Goal: Transaction & Acquisition: Purchase product/service

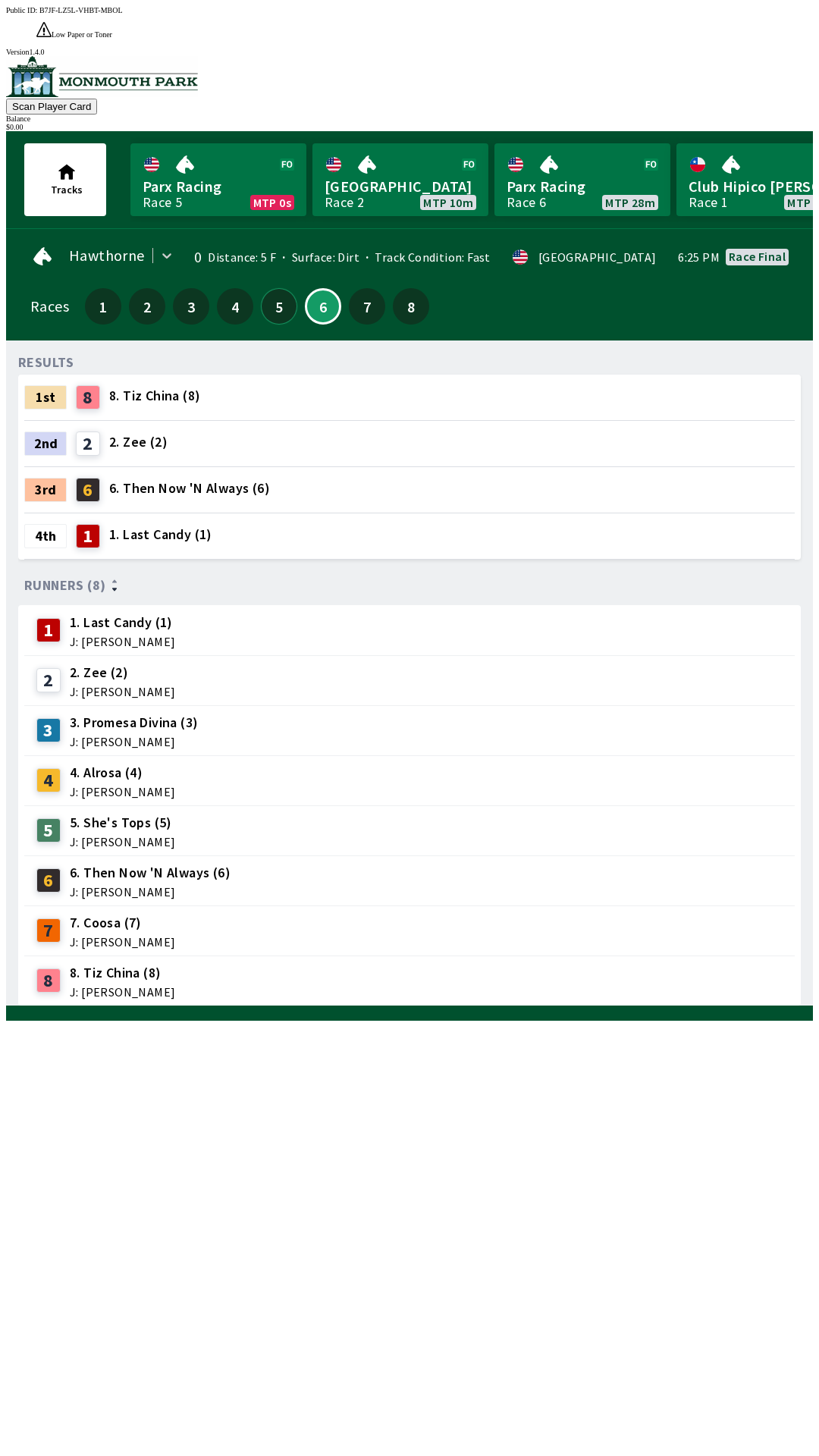
click at [272, 288] on button "5" at bounding box center [279, 306] width 37 height 37
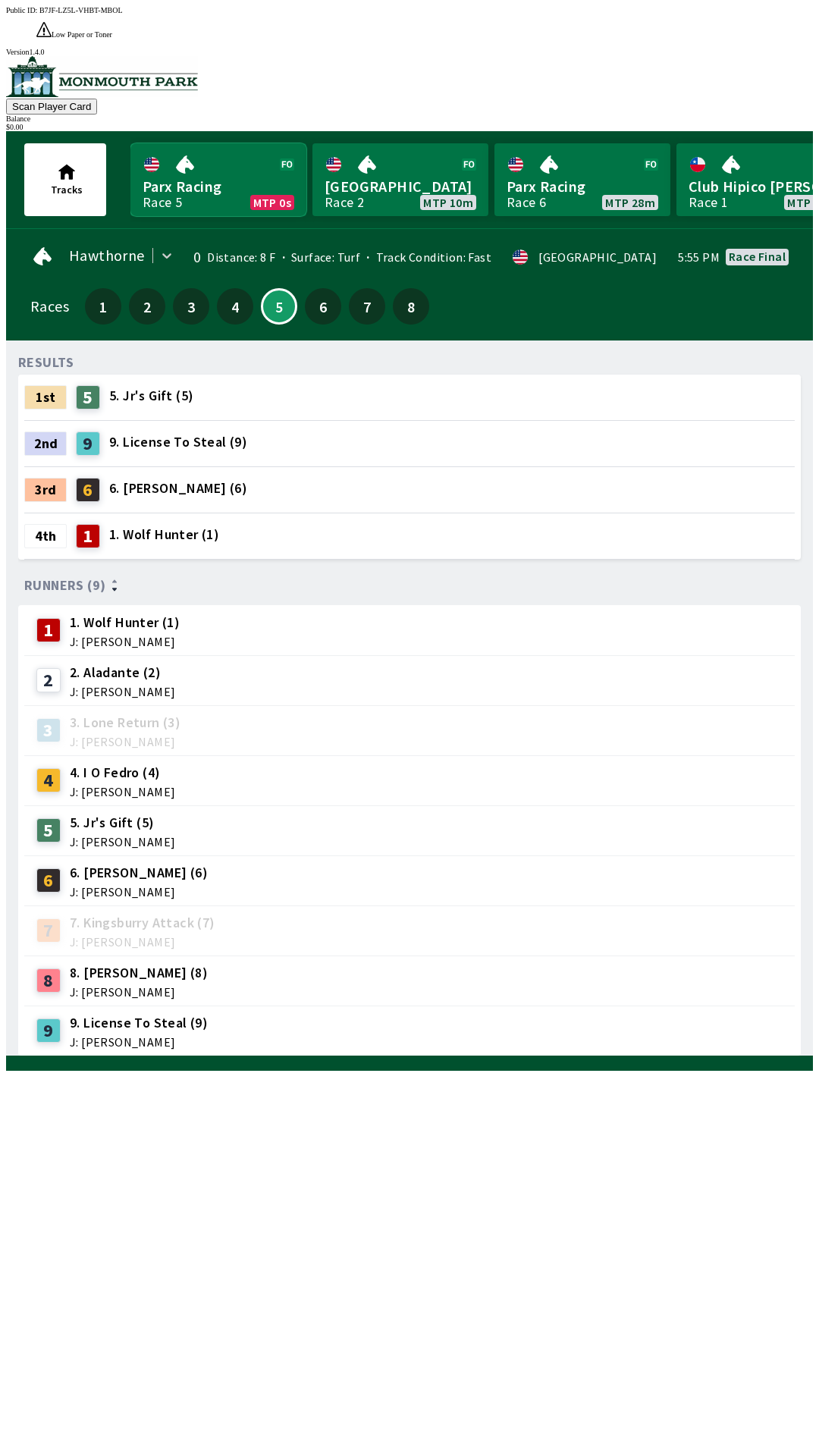
click at [177, 155] on link "Parx Racing Race 5 MTP 0s" at bounding box center [218, 180] width 176 height 73
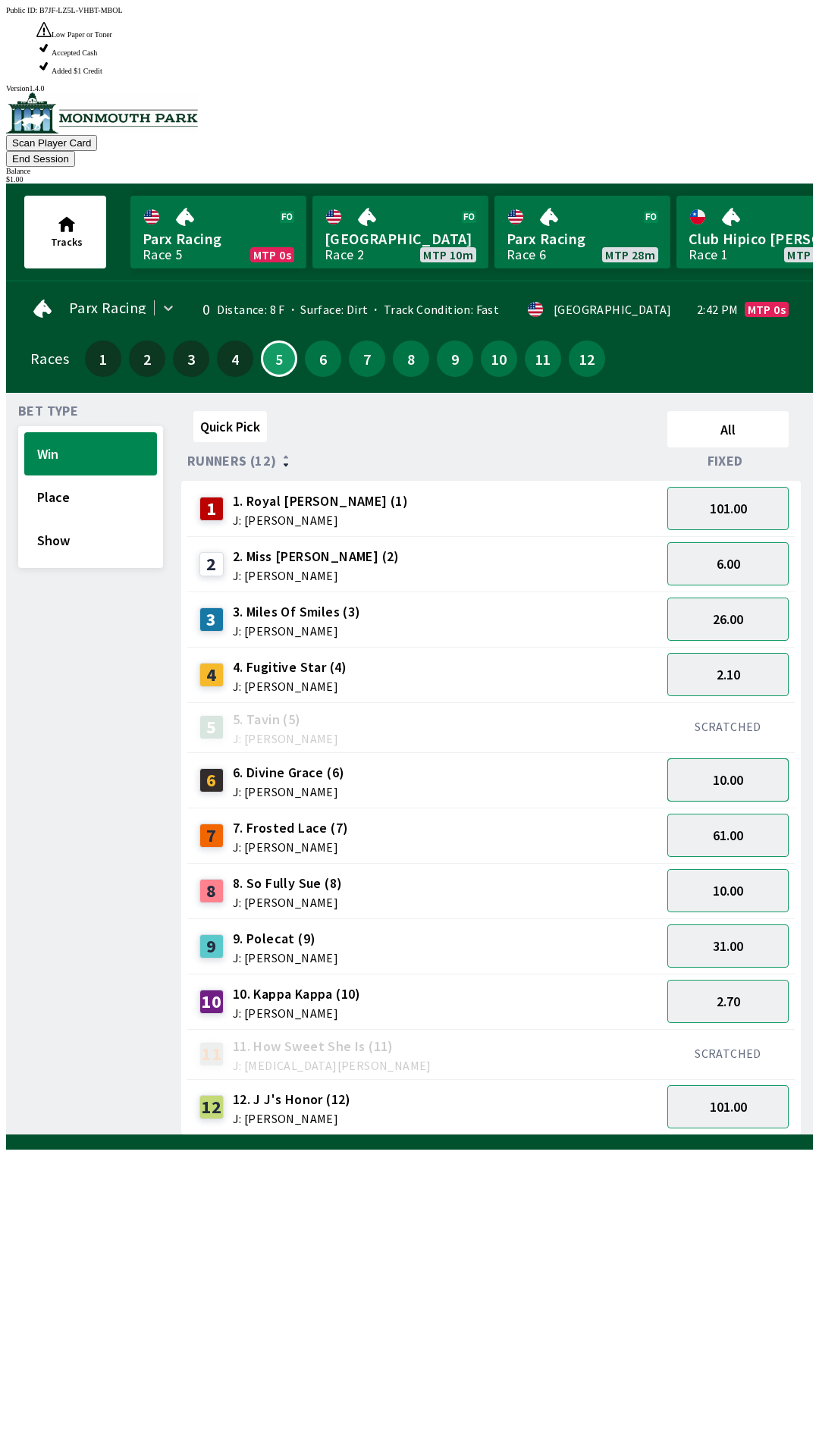
click at [725, 758] on button "10.00" at bounding box center [728, 780] width 122 height 43
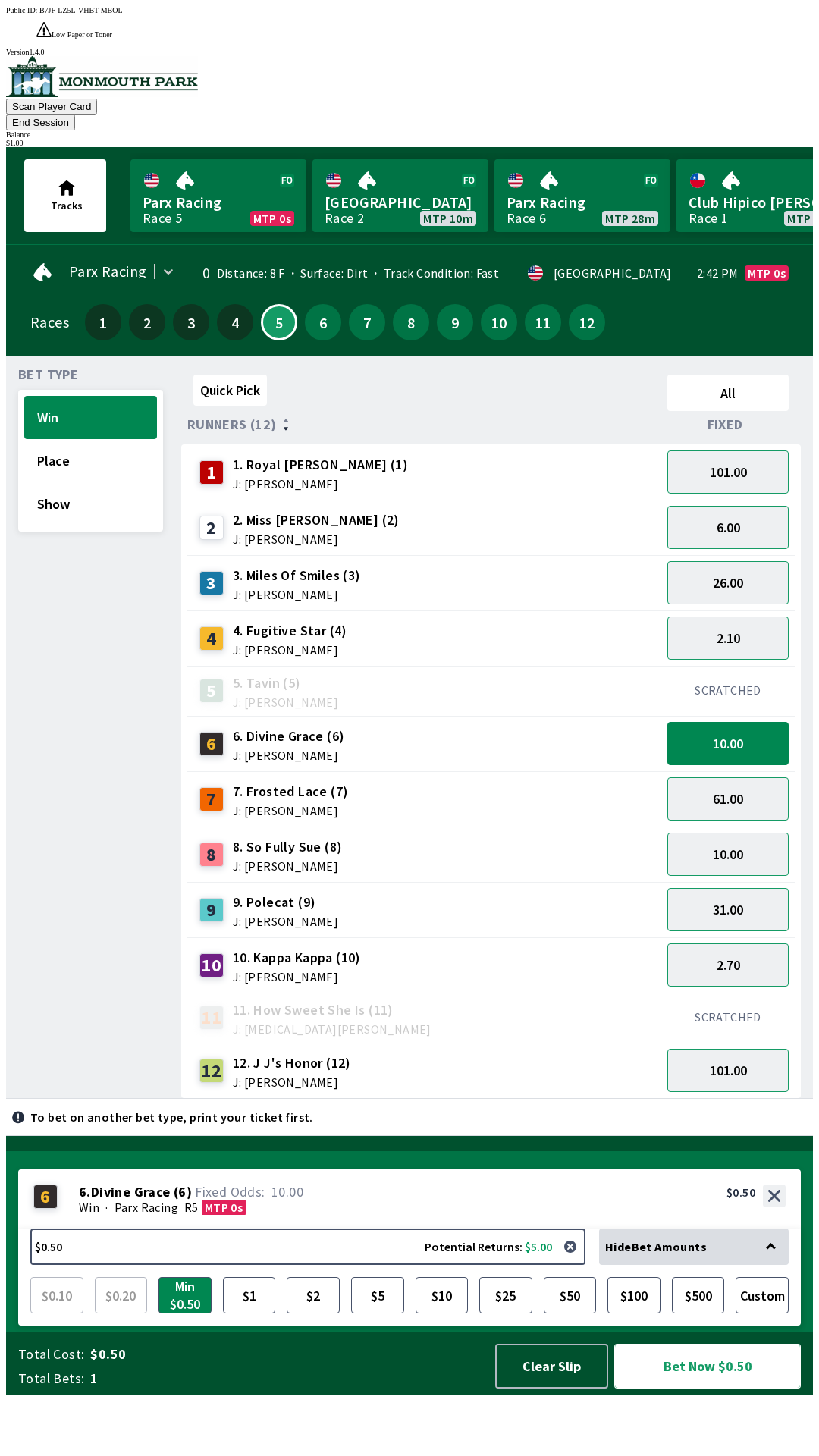
click at [685, 1388] on button "Bet Now $0.50" at bounding box center [707, 1366] width 187 height 45
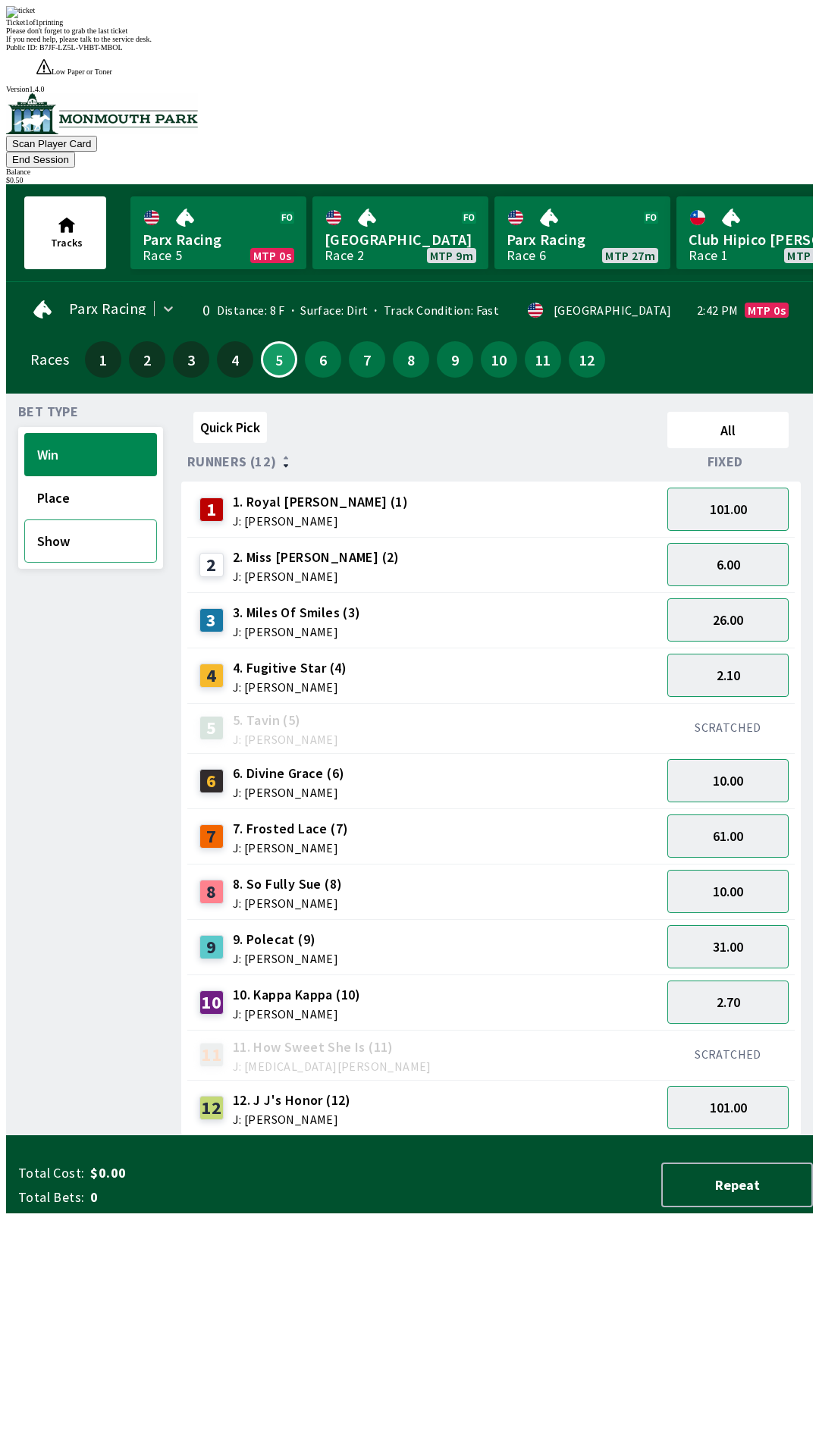
click at [46, 520] on button "Show" at bounding box center [91, 541] width 133 height 43
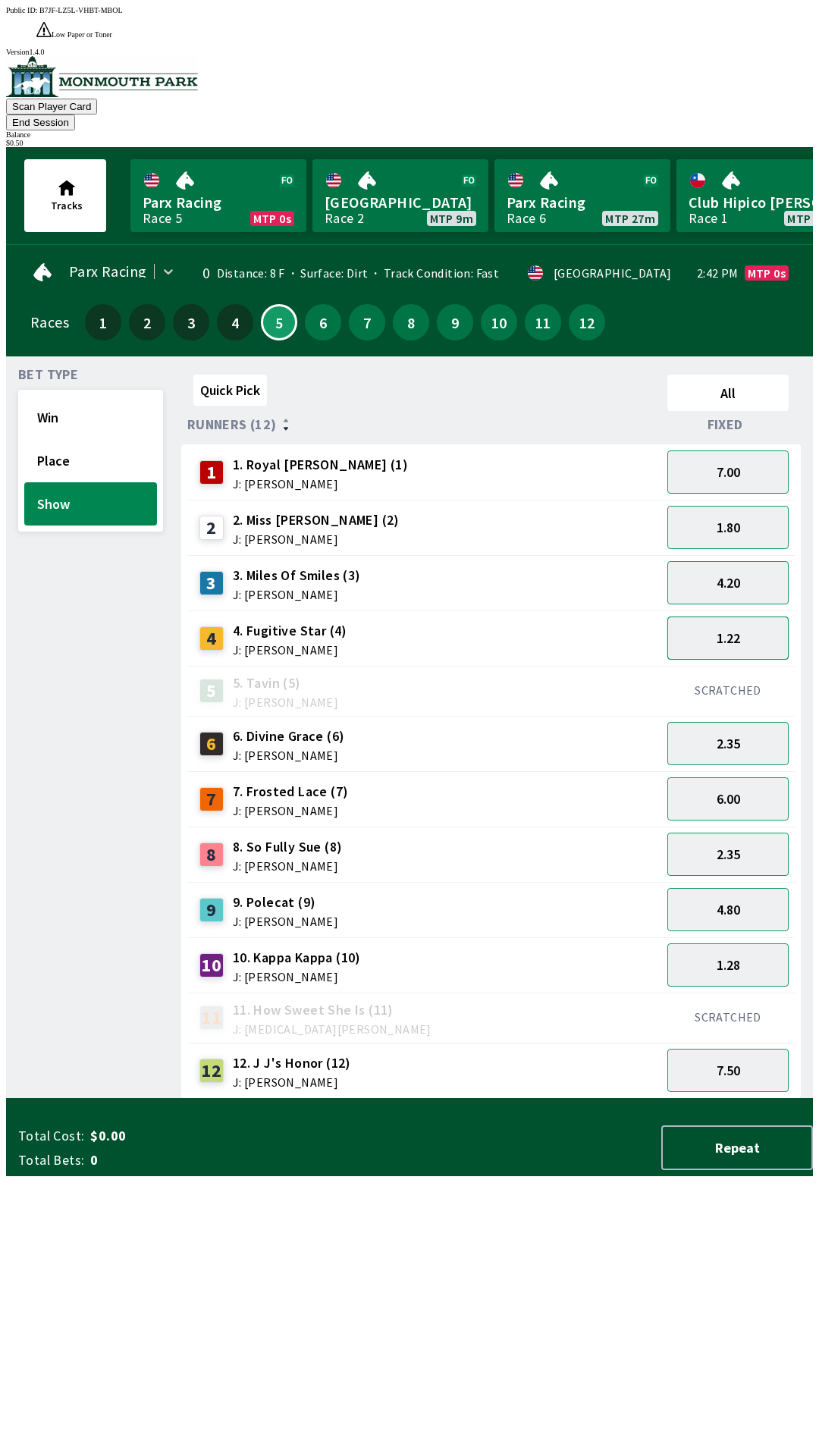
click at [722, 617] on button "1.22" at bounding box center [728, 638] width 122 height 43
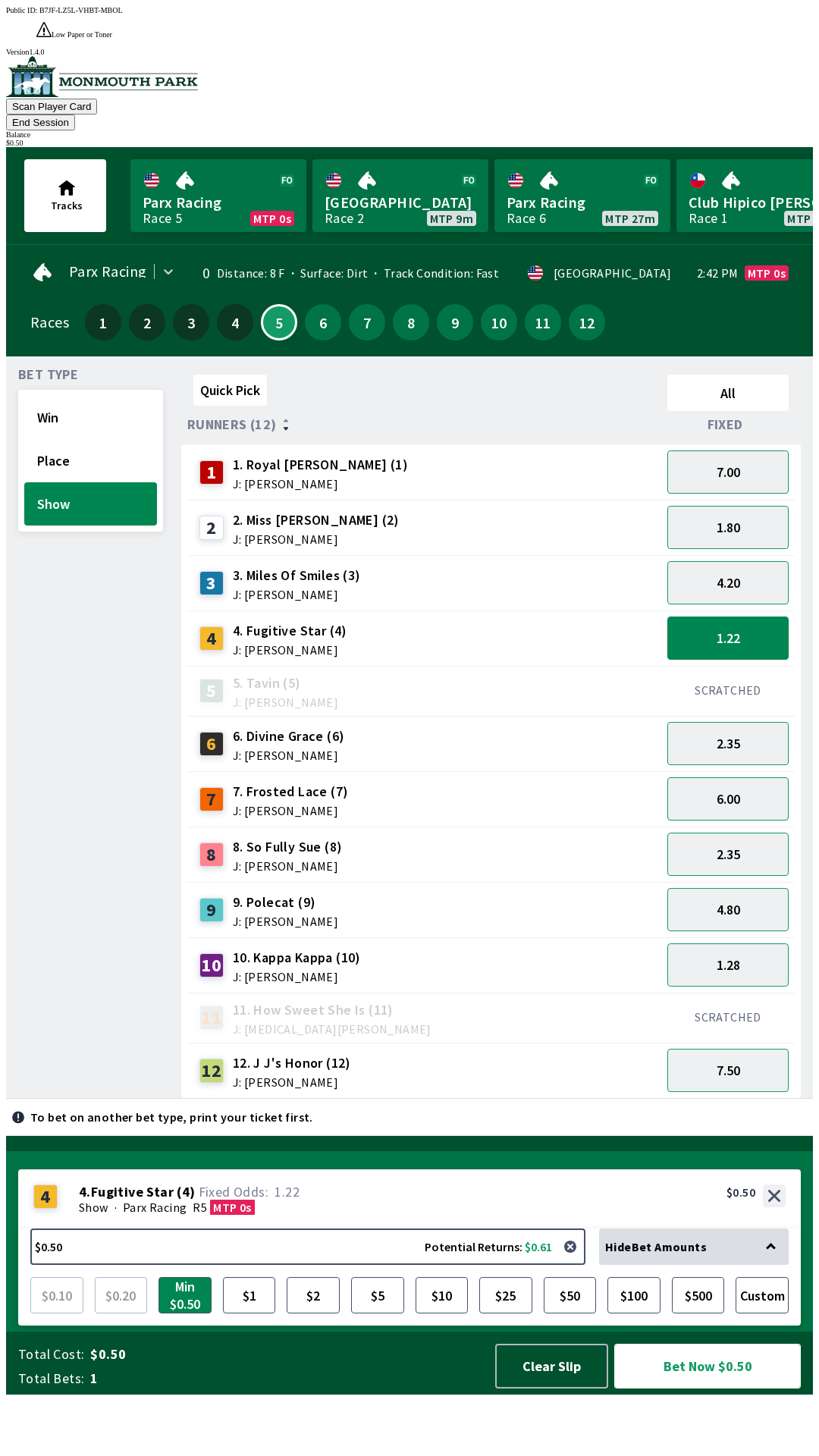
click at [717, 1388] on button "Bet Now $0.50" at bounding box center [707, 1366] width 187 height 45
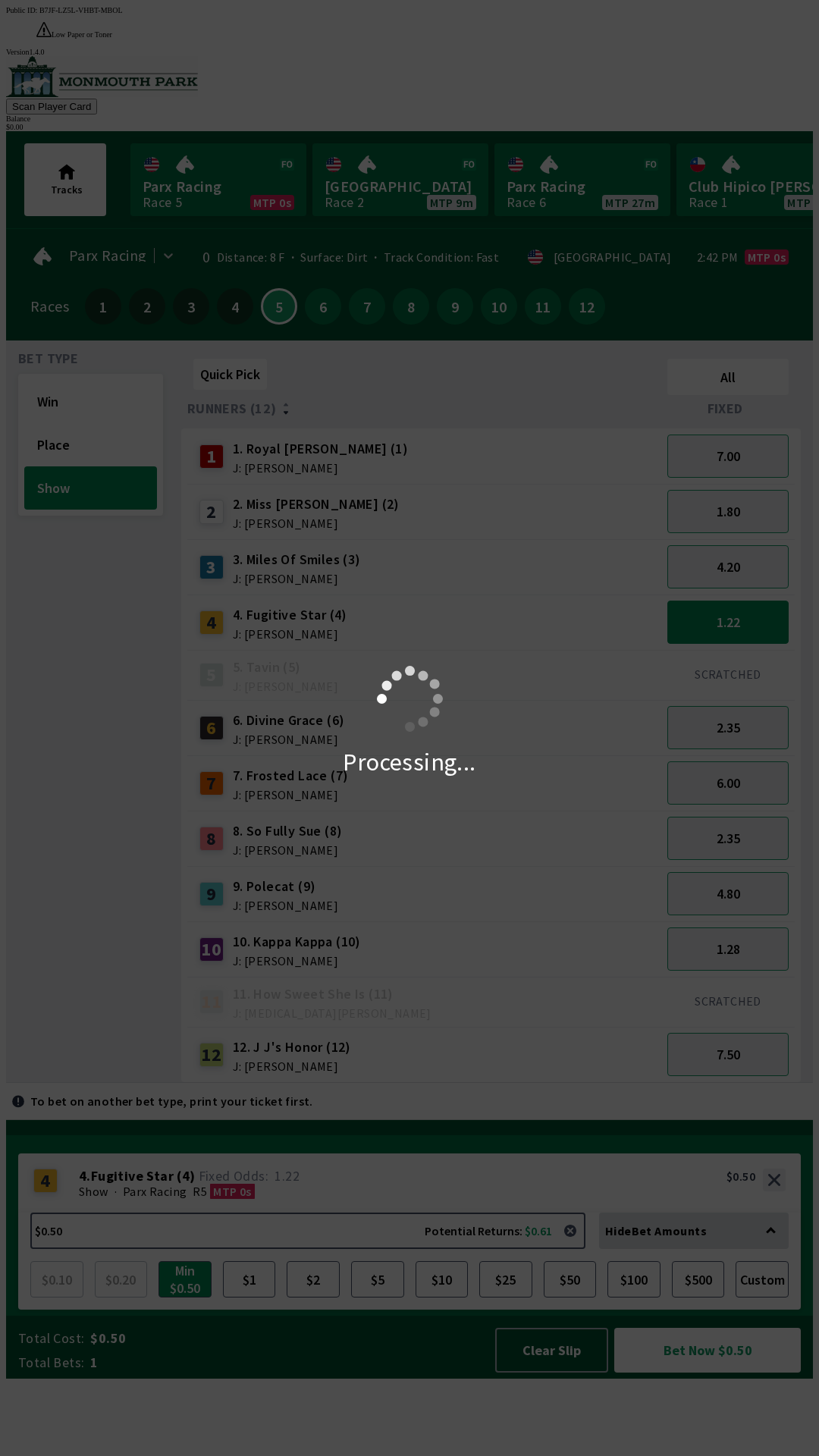
click at [696, 1423] on div "Processing..." at bounding box center [410, 728] width 819 height 1456
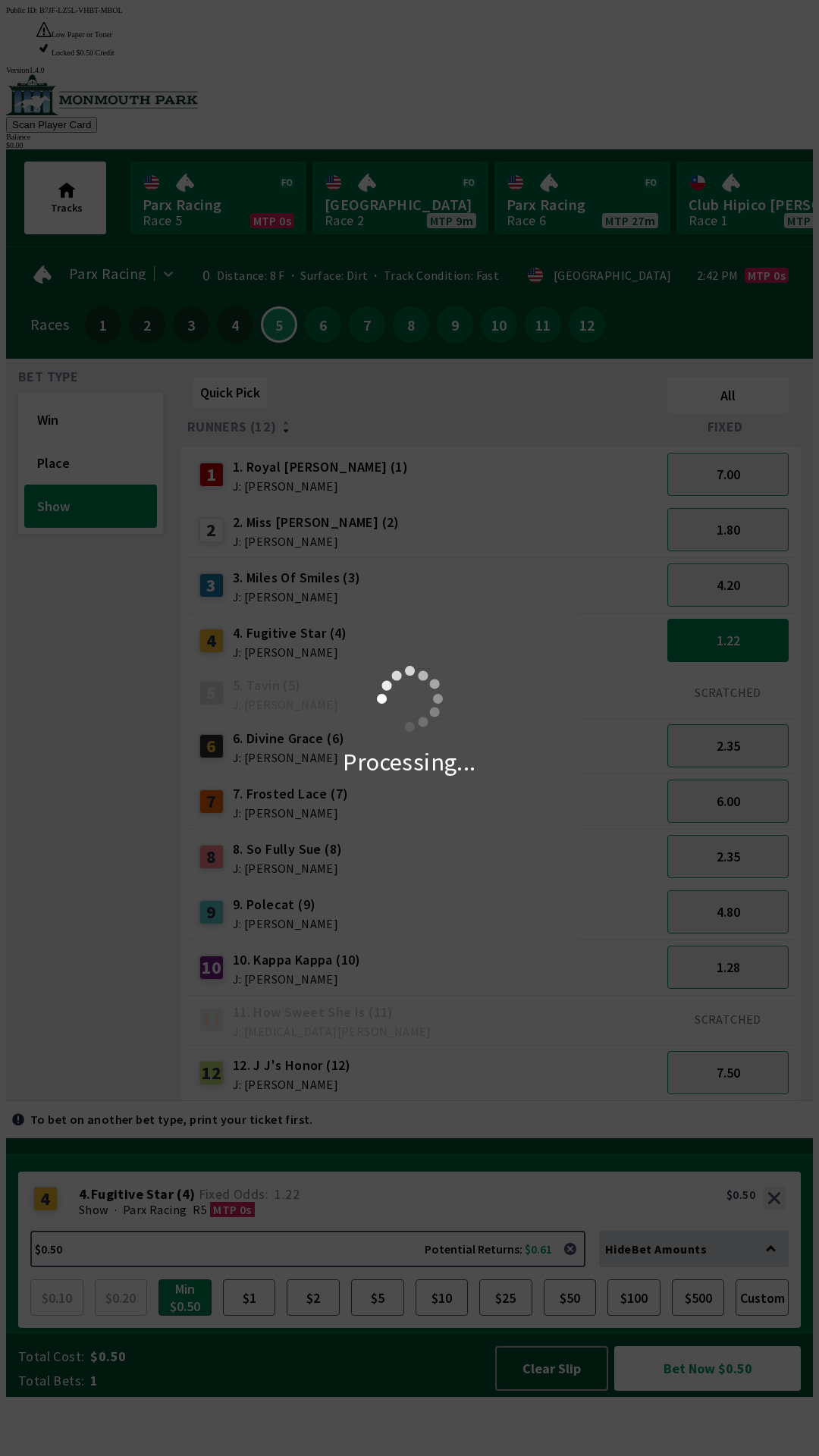
click at [680, 1426] on div "Processing..." at bounding box center [410, 728] width 819 height 1456
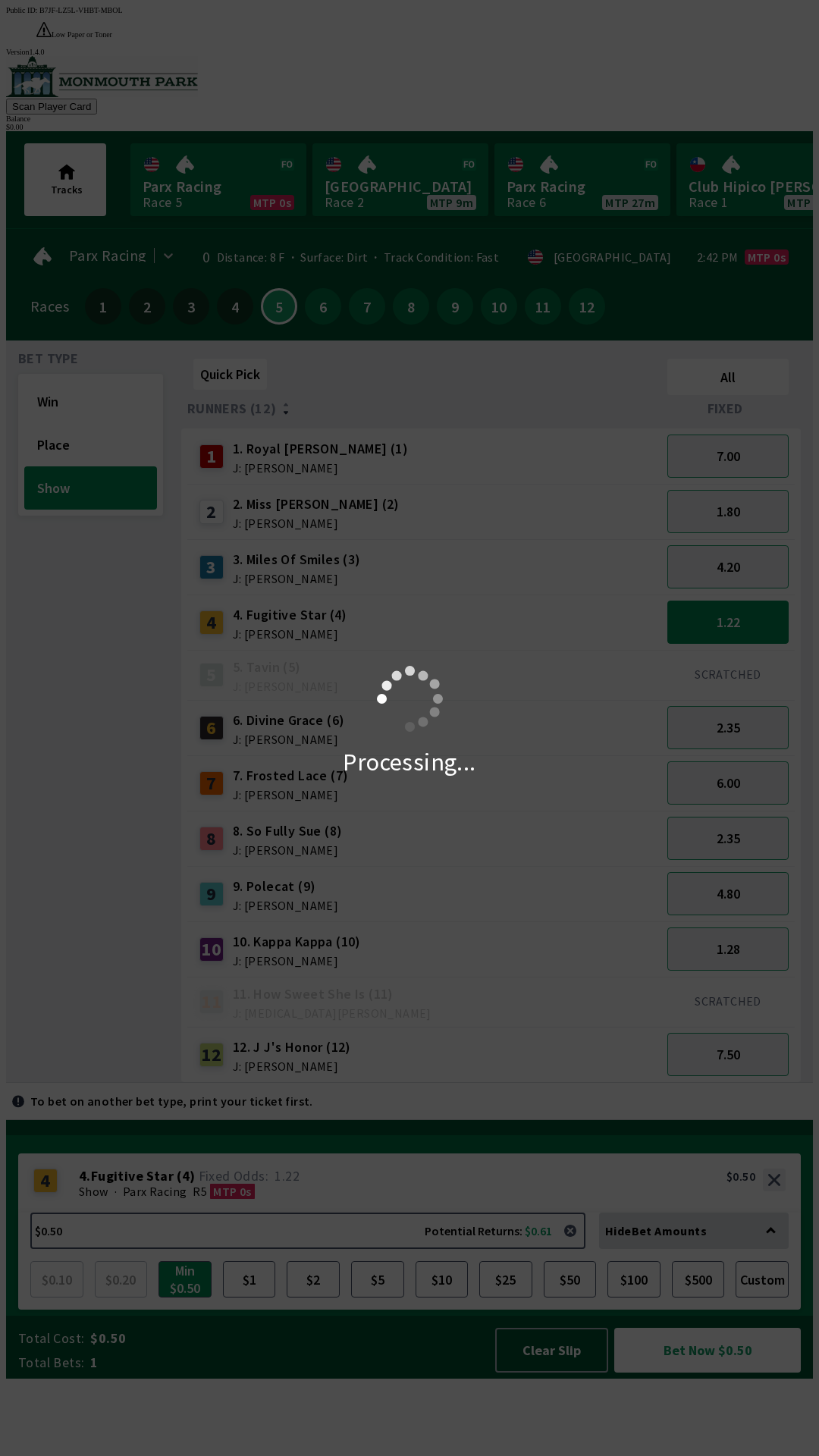
click at [700, 1443] on div "Processing..." at bounding box center [410, 728] width 819 height 1456
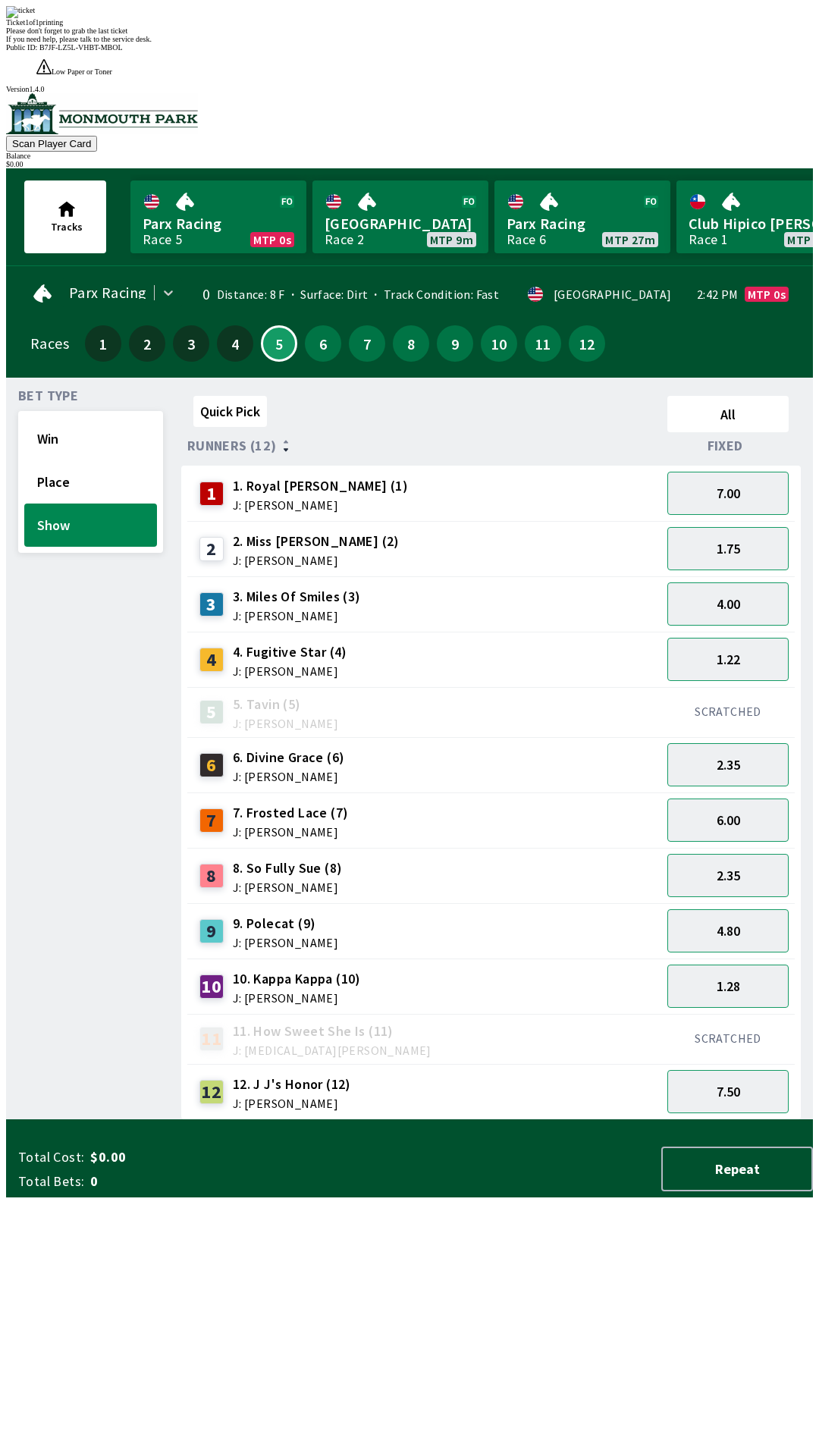
click at [152, 43] on span "If you need help, please talk to the service desk." at bounding box center [79, 39] width 146 height 8
click at [277, 43] on div "Ticket 1 of 1 printing Please don't forget to grab the last ticket If you need …" at bounding box center [410, 25] width 806 height 37
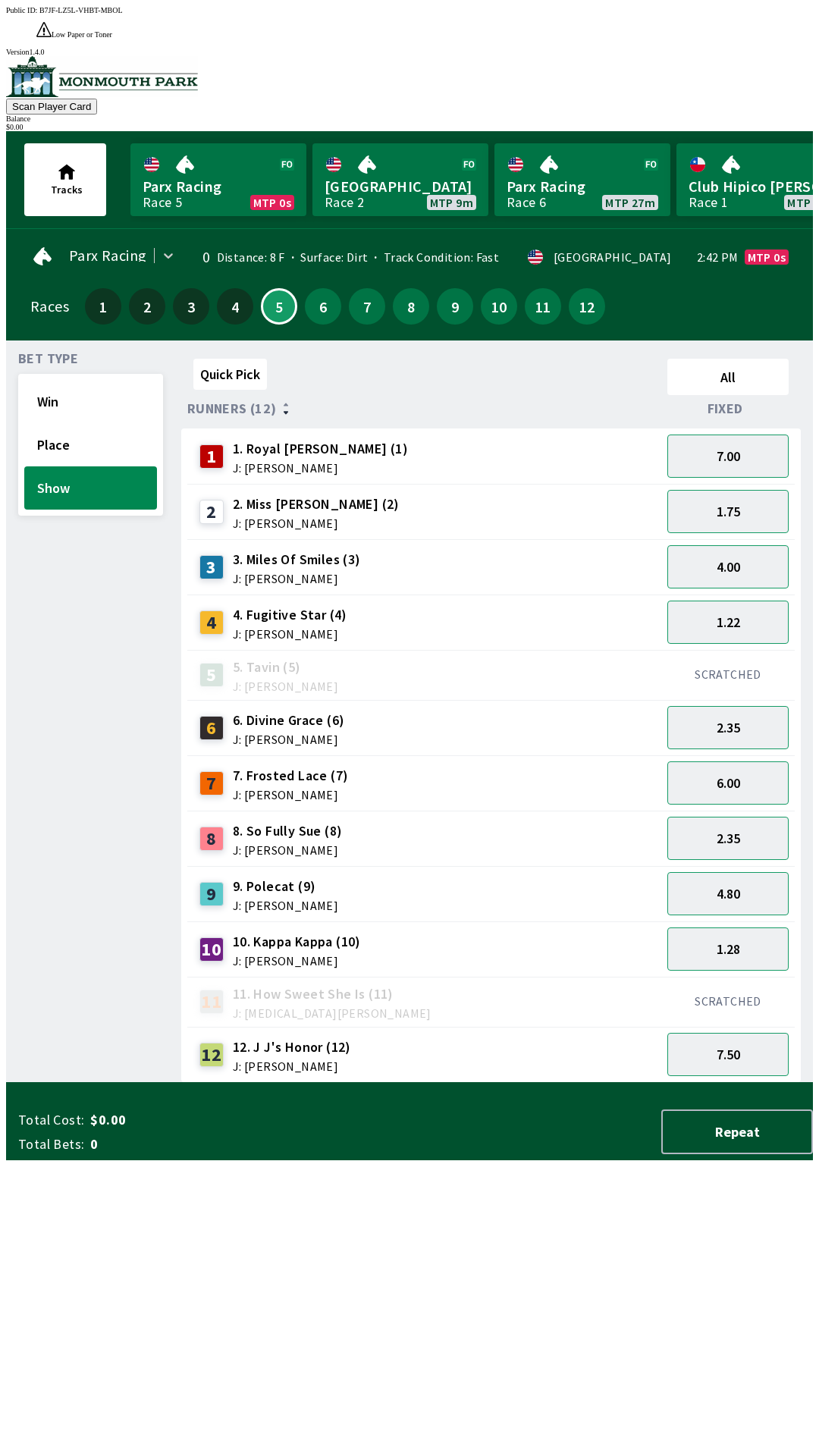
click at [296, 548] on div "3 3. Miles Of Smiles (3) J: [PERSON_NAME]" at bounding box center [278, 567] width 169 height 38
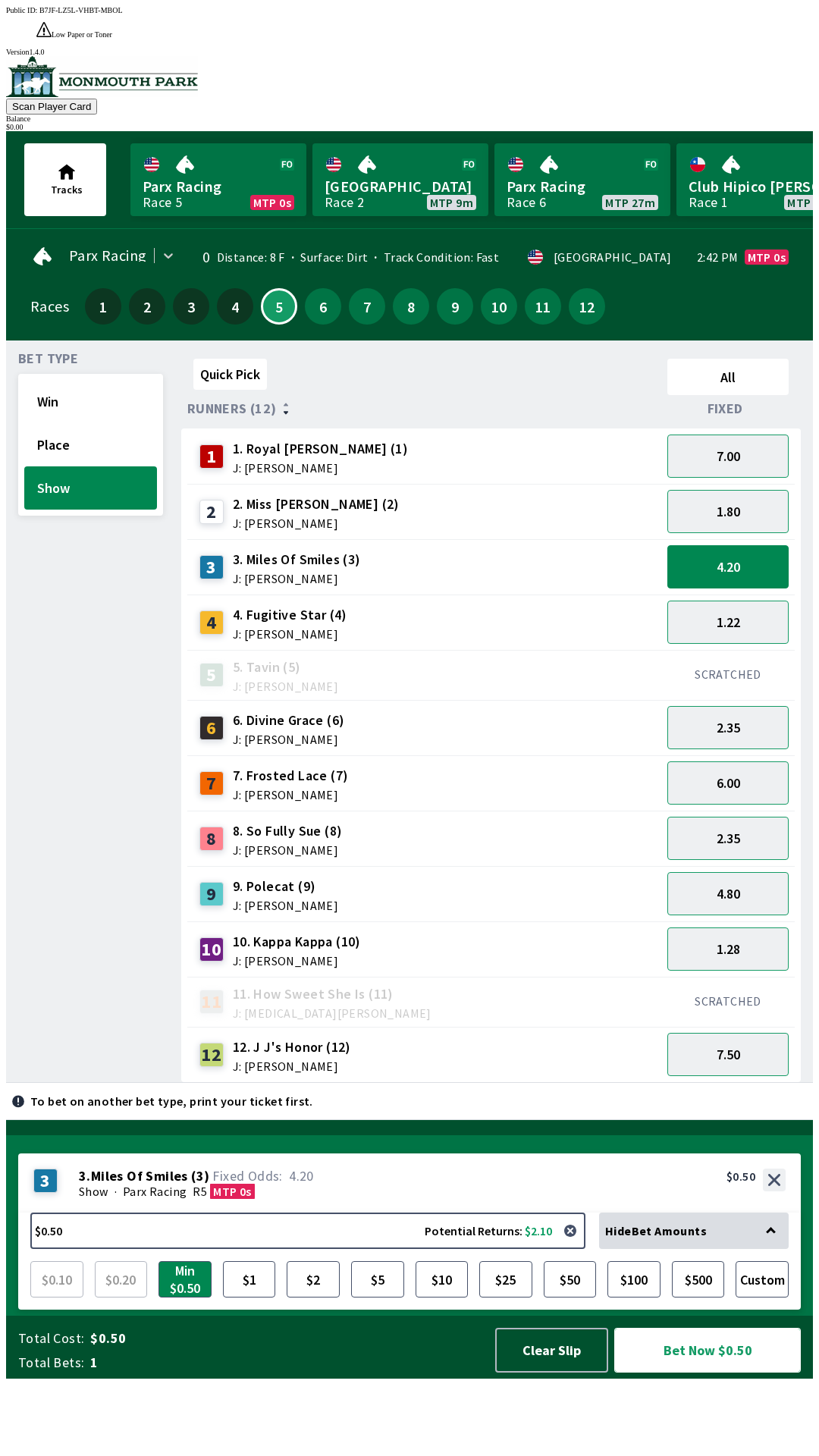
click at [682, 1372] on button "Bet Now $0.50" at bounding box center [707, 1350] width 187 height 45
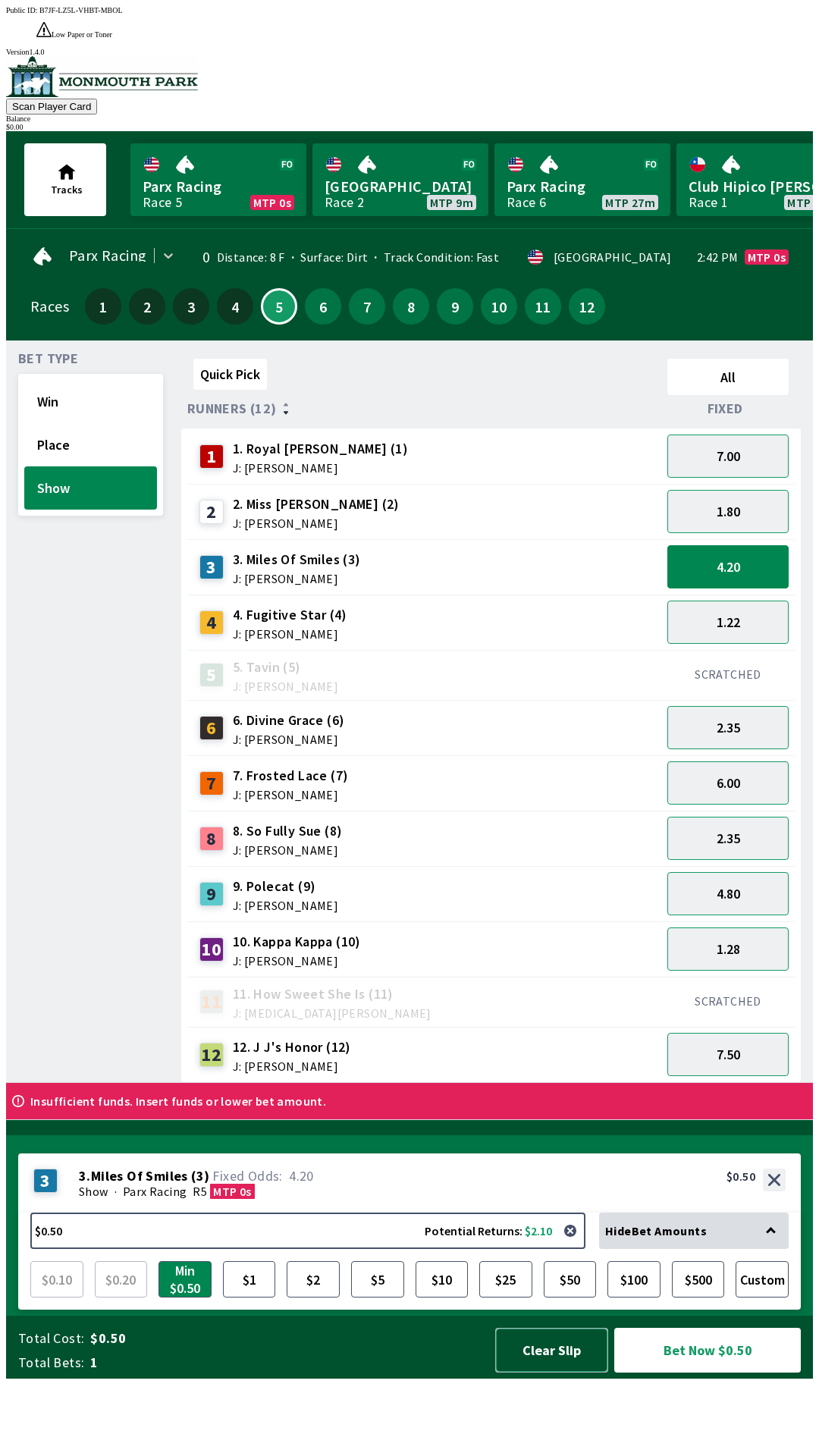
click at [546, 1372] on button "Clear Slip" at bounding box center [551, 1350] width 113 height 45
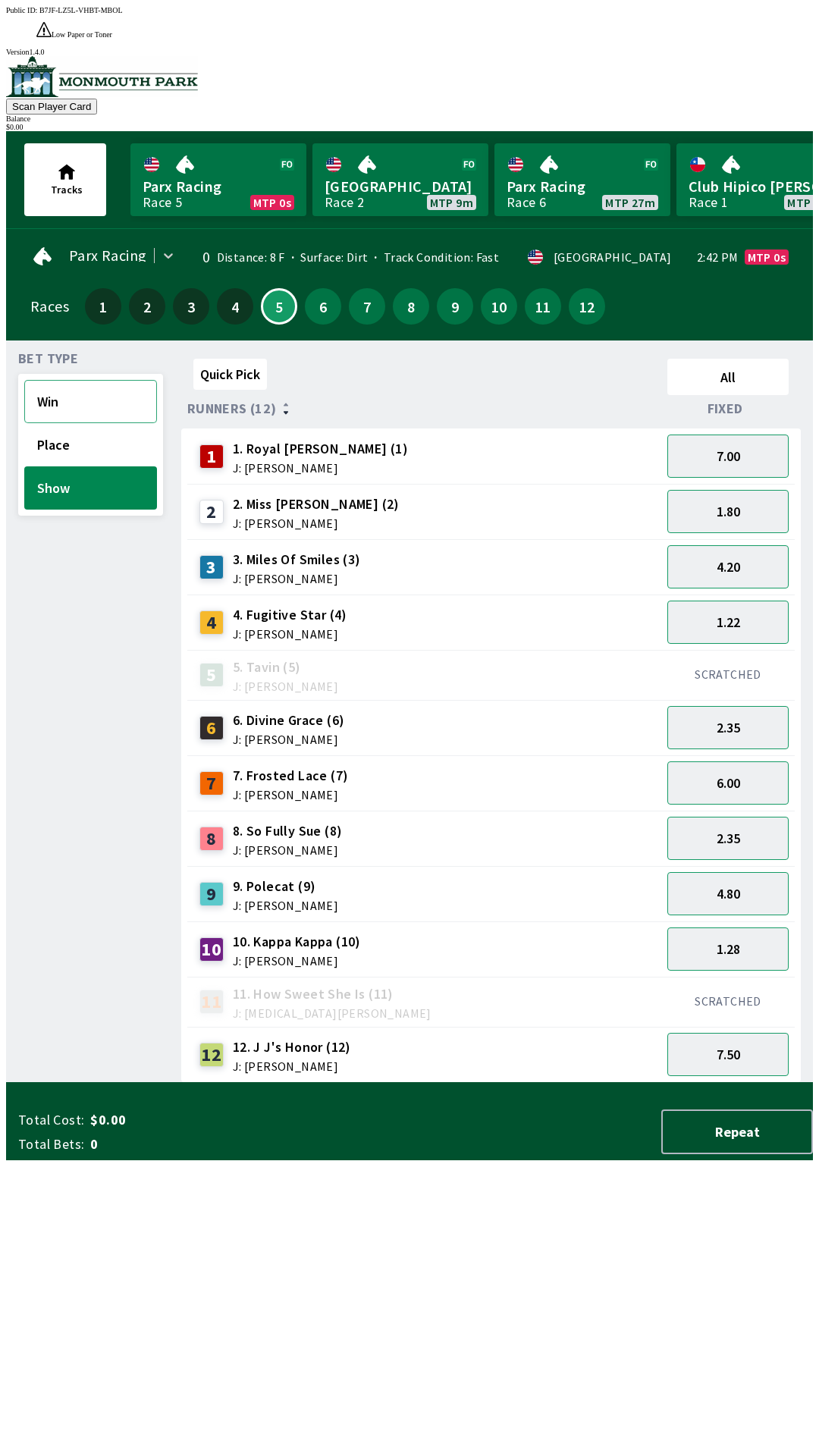
click at [44, 391] on button "Win" at bounding box center [91, 402] width 133 height 43
